Goal: Task Accomplishment & Management: Use online tool/utility

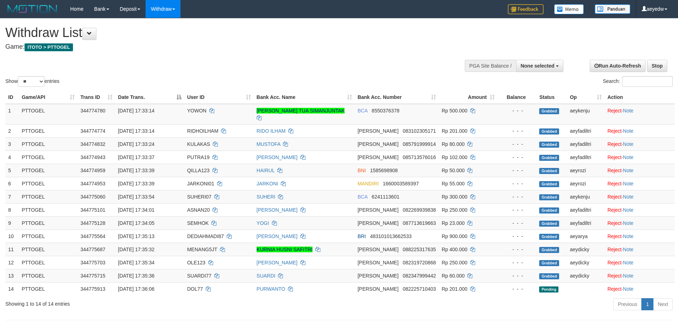
select select
select select "**"
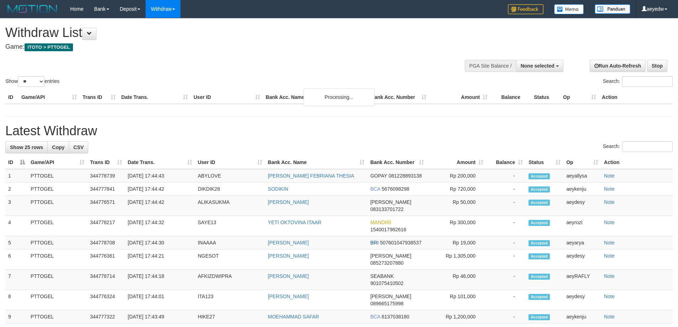
select select
select select "**"
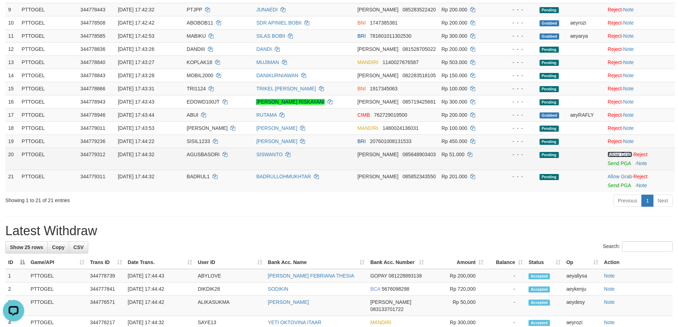
click at [614, 155] on link "Allow Grab" at bounding box center [620, 155] width 24 height 6
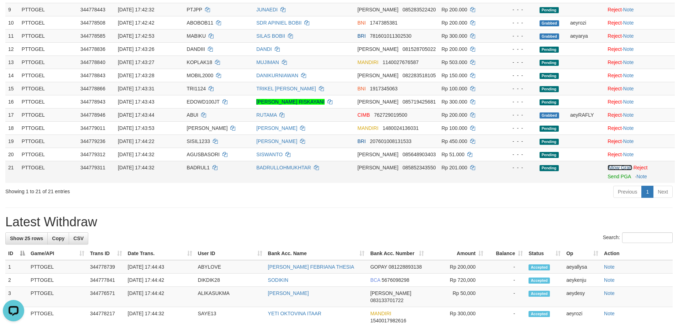
click at [618, 168] on link "Allow Grab" at bounding box center [620, 168] width 24 height 6
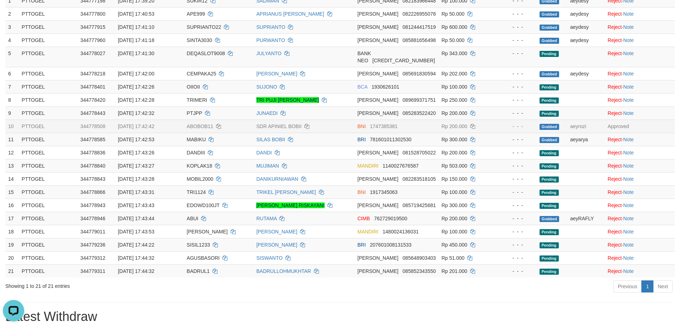
scroll to position [178, 0]
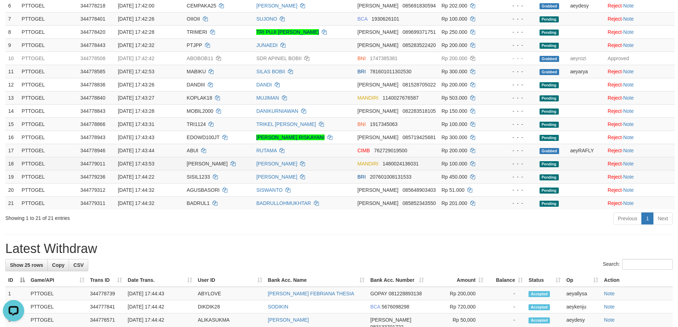
click at [405, 162] on span "1480024136031" at bounding box center [401, 164] width 36 height 6
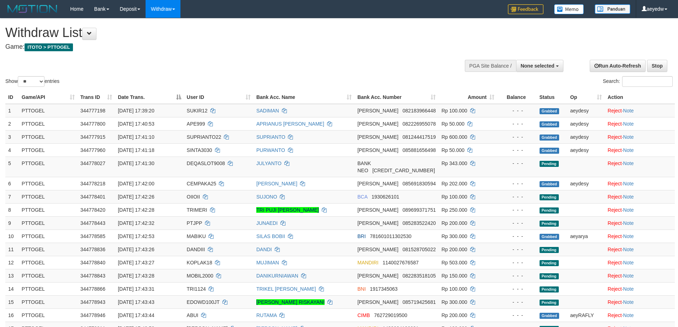
select select
select select "**"
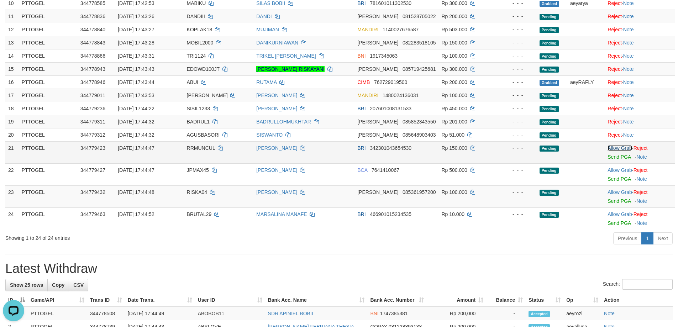
click at [615, 148] on link "Allow Grab" at bounding box center [620, 148] width 24 height 6
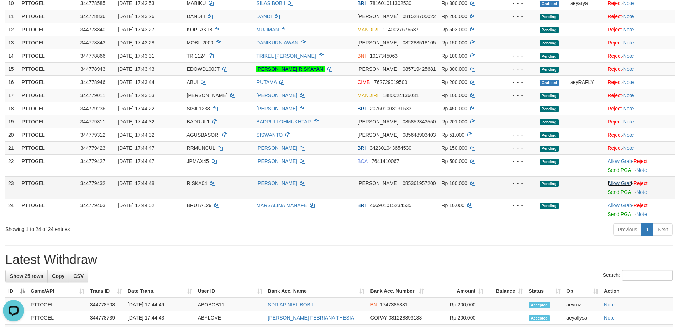
click at [624, 184] on link "Allow Grab" at bounding box center [620, 184] width 24 height 6
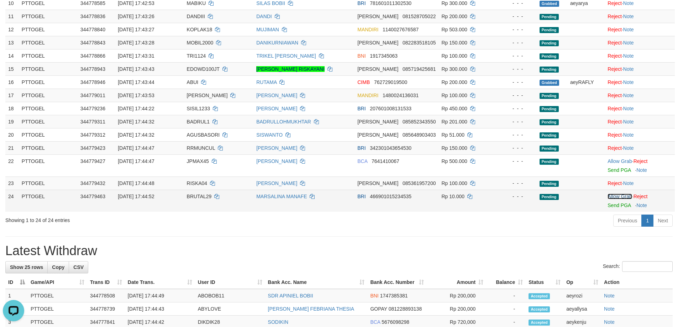
click at [620, 197] on link "Allow Grab" at bounding box center [620, 197] width 24 height 6
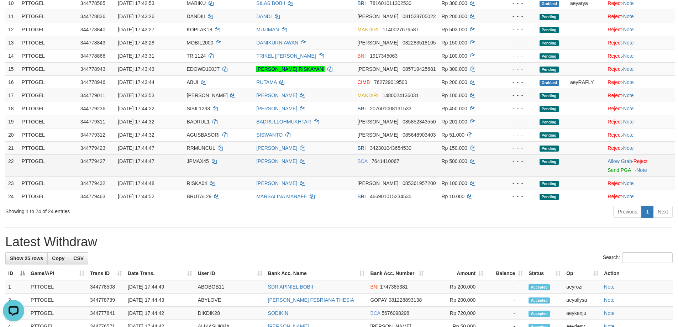
click at [184, 163] on td "[DATE] 17:44:47" at bounding box center [149, 166] width 69 height 22
click at [200, 159] on span "JPMAX45" at bounding box center [198, 161] width 22 height 6
copy td "JPMAX45"
click at [609, 163] on link "Allow Grab" at bounding box center [620, 161] width 24 height 6
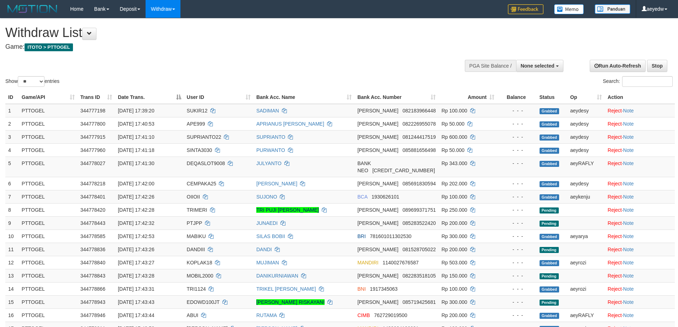
select select
select select "**"
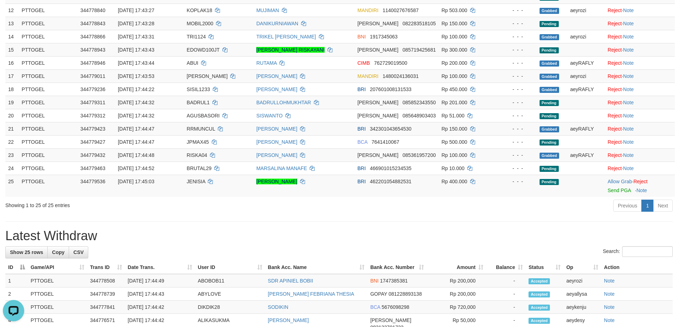
scroll to position [239, 0]
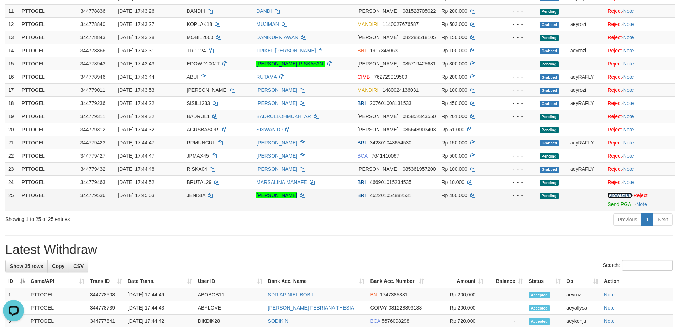
click at [615, 196] on link "Allow Grab" at bounding box center [620, 196] width 24 height 6
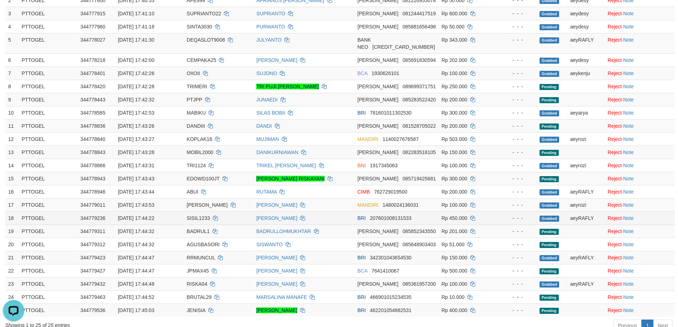
scroll to position [214, 0]
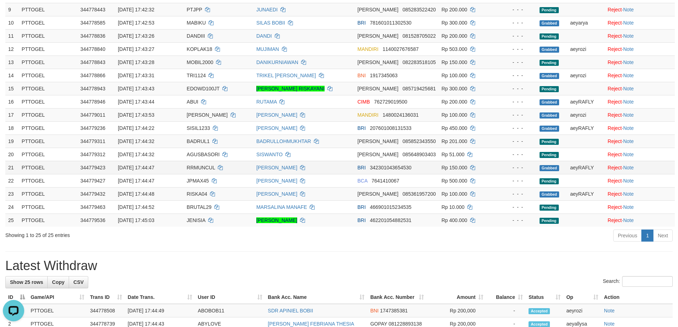
click at [335, 167] on td "[PERSON_NAME]" at bounding box center [304, 167] width 101 height 13
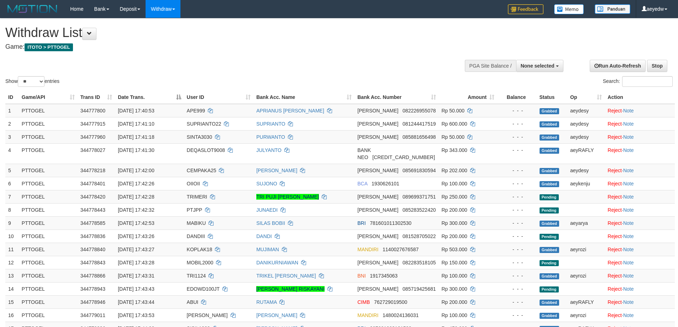
select select
select select "**"
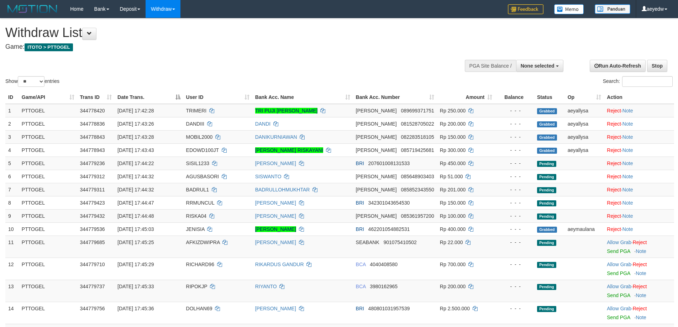
select select
select select "**"
click at [621, 242] on link "Allow Grab" at bounding box center [619, 243] width 24 height 6
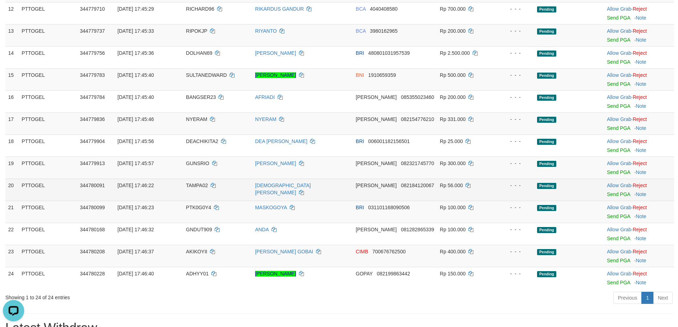
scroll to position [320, 0]
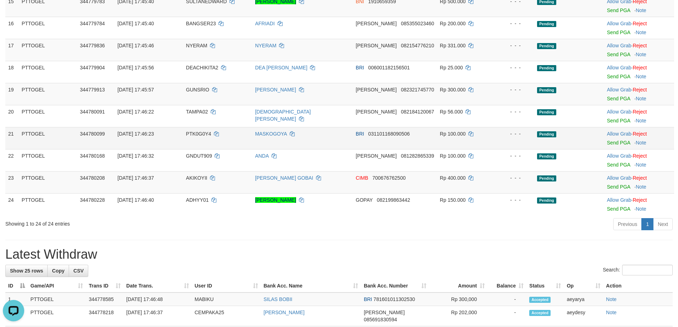
click at [617, 137] on td "Allow Grab · Reject Send PGA · Note" at bounding box center [639, 138] width 70 height 22
click at [616, 135] on link "Allow Grab" at bounding box center [619, 134] width 24 height 6
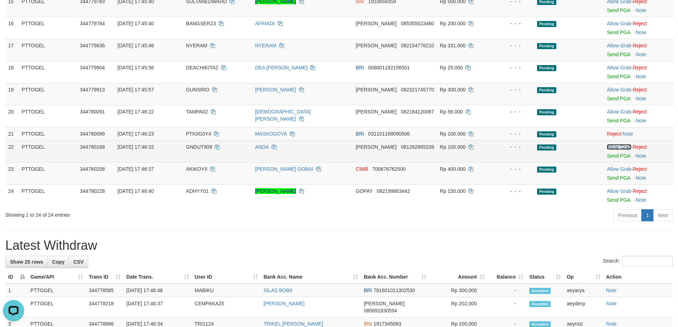
click at [613, 148] on link "Allow Grab" at bounding box center [619, 147] width 24 height 6
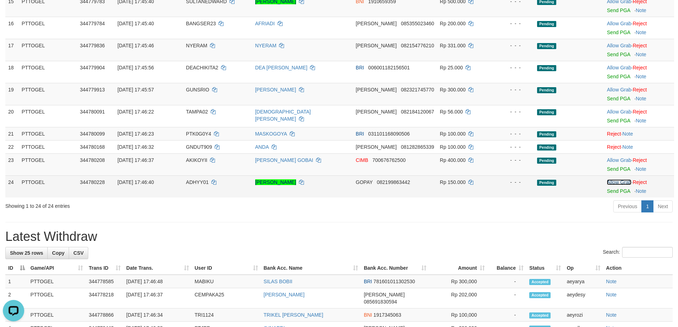
click at [622, 183] on link "Allow Grab" at bounding box center [619, 182] width 24 height 6
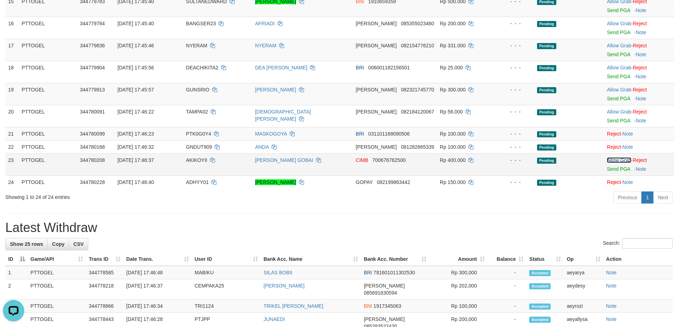
click at [618, 162] on link "Allow Grab" at bounding box center [619, 160] width 24 height 6
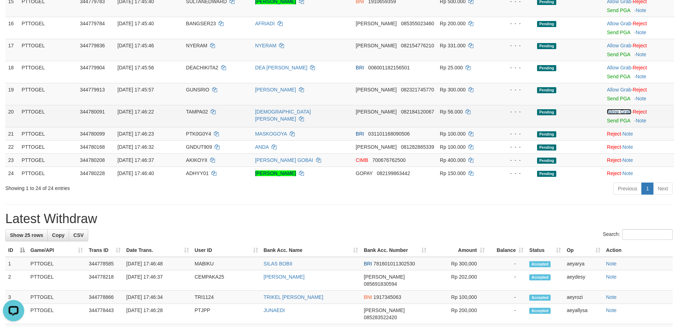
click at [623, 110] on link "Allow Grab" at bounding box center [619, 112] width 24 height 6
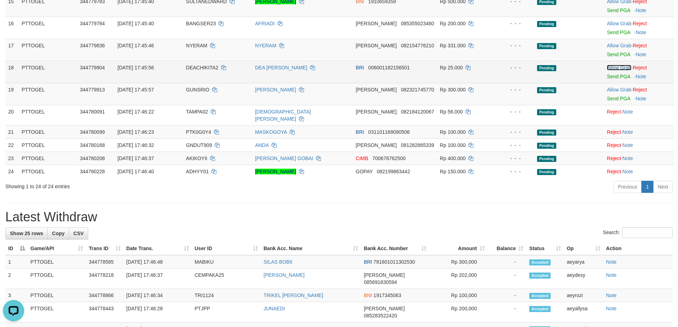
click at [614, 69] on link "Allow Grab" at bounding box center [619, 68] width 24 height 6
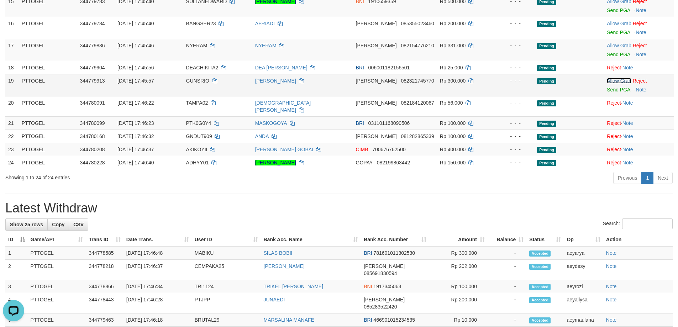
click at [614, 81] on link "Allow Grab" at bounding box center [619, 81] width 24 height 6
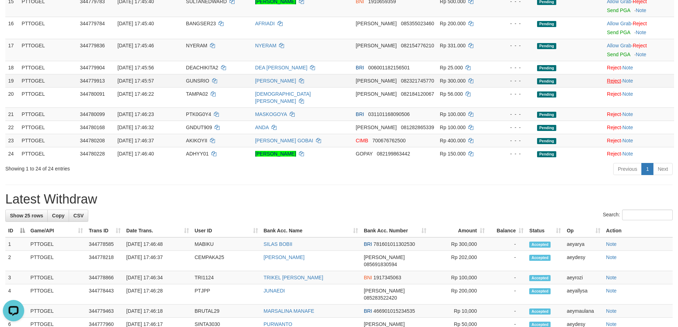
scroll to position [285, 0]
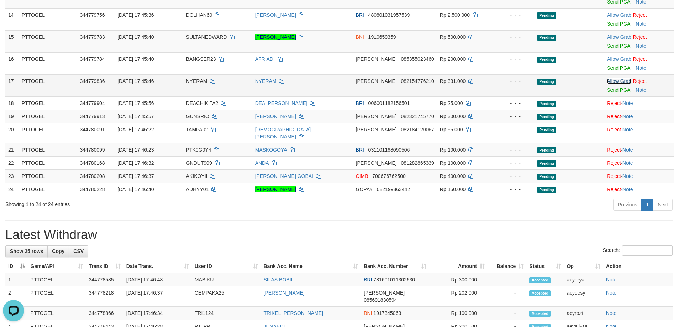
click at [612, 81] on link "Allow Grab" at bounding box center [619, 81] width 24 height 6
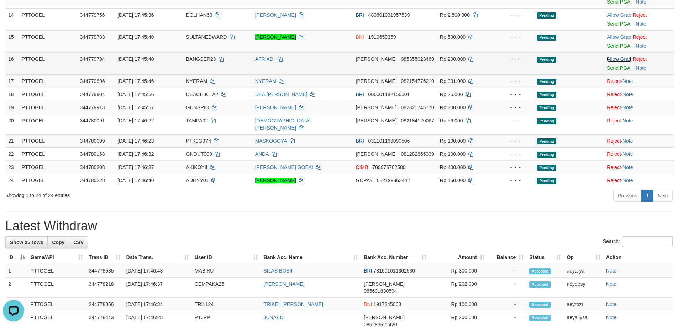
click at [619, 61] on link "Allow Grab" at bounding box center [619, 59] width 24 height 6
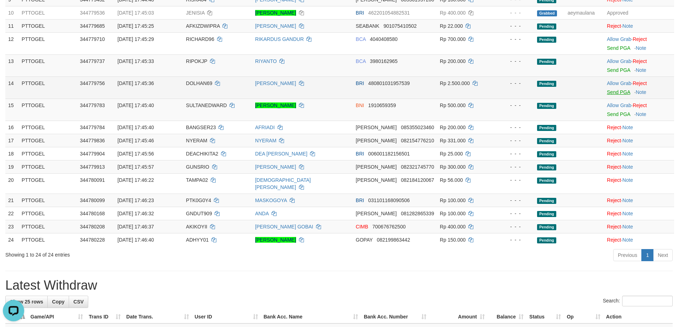
scroll to position [214, 0]
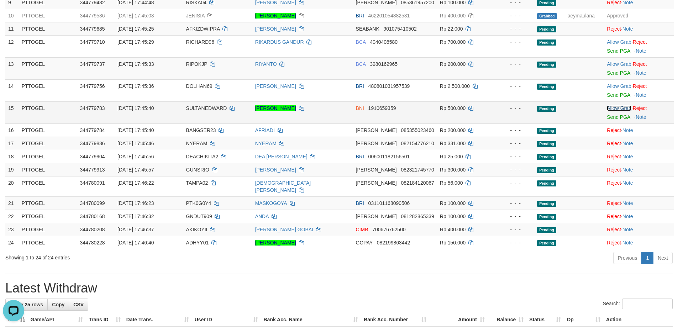
click at [619, 109] on link "Allow Grab" at bounding box center [619, 108] width 24 height 6
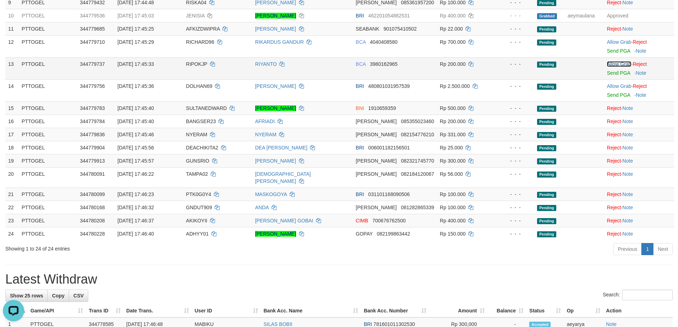
click at [615, 64] on link "Allow Grab" at bounding box center [619, 64] width 24 height 6
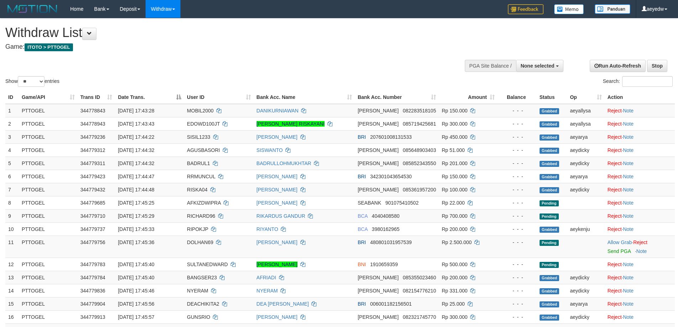
select select
select select "**"
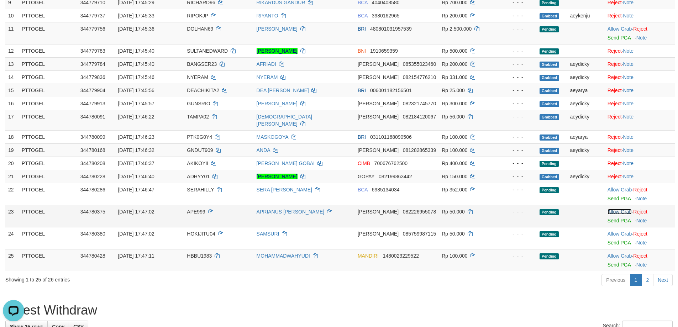
click at [620, 209] on link "Allow Grab" at bounding box center [620, 212] width 24 height 6
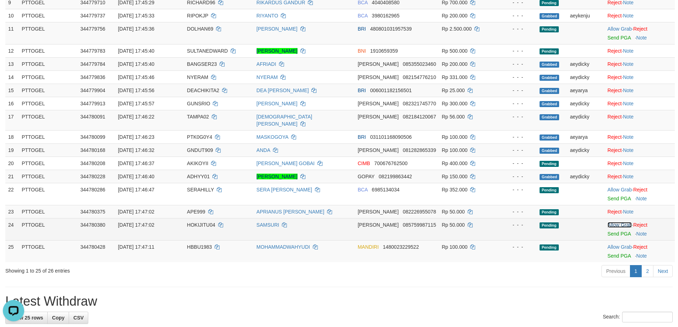
click at [621, 222] on link "Allow Grab" at bounding box center [620, 225] width 24 height 6
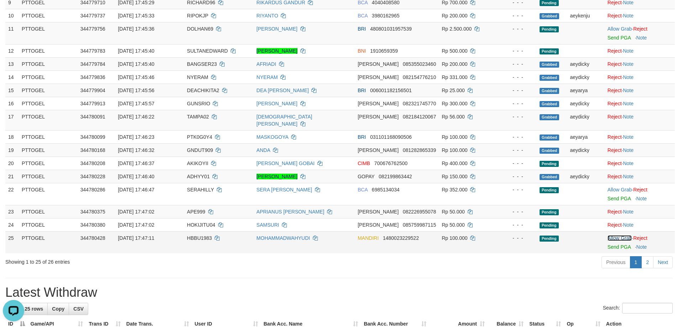
click at [621, 235] on link "Allow Grab" at bounding box center [620, 238] width 24 height 6
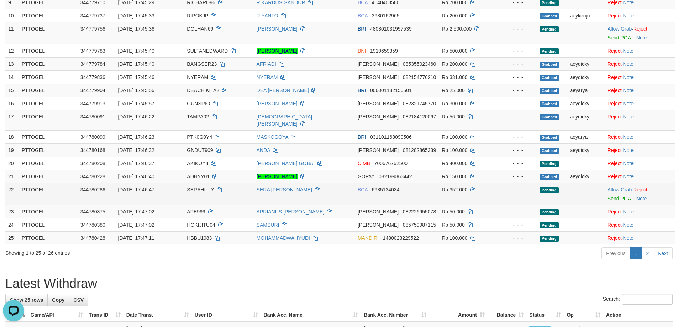
click at [208, 187] on span "SERAHILLY" at bounding box center [200, 190] width 27 height 6
copy td "SERAHILLY"
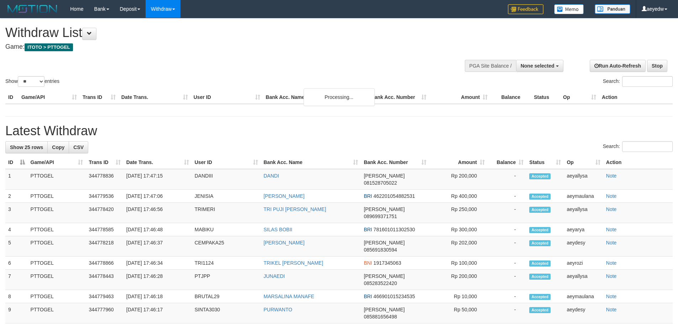
select select
select select "**"
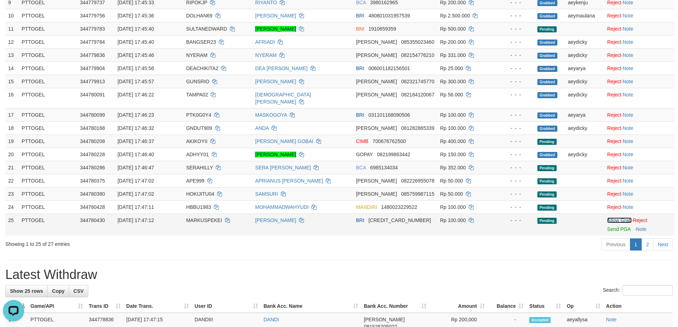
click at [614, 218] on link "Allow Grab" at bounding box center [619, 221] width 24 height 6
